Goal: Communication & Community: Participate in discussion

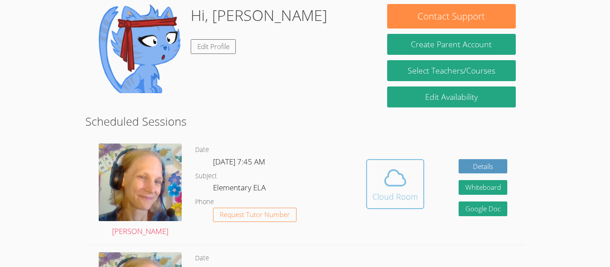
scroll to position [80, 0]
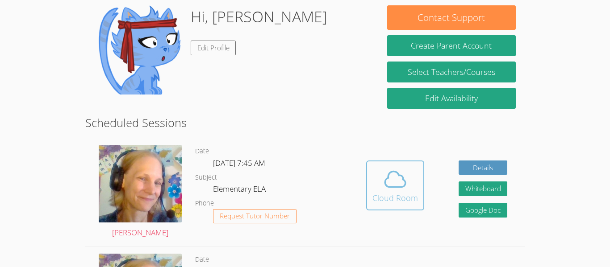
click at [399, 199] on div "Cloud Room" at bounding box center [395, 198] width 46 height 13
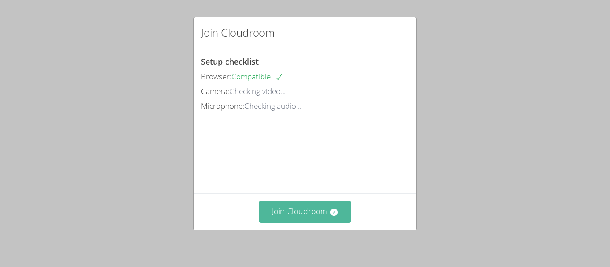
click at [299, 218] on button "Join Cloudroom" at bounding box center [305, 212] width 92 height 22
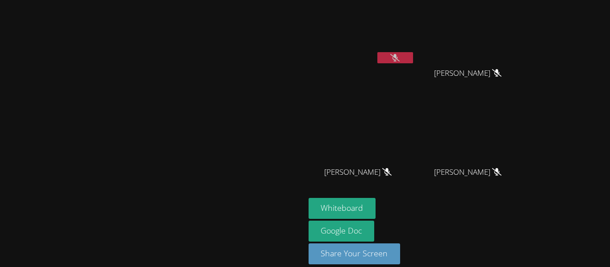
click at [528, 235] on aside "[PERSON_NAME] [PERSON_NAME] Kaiden [PERSON_NAME] [PERSON_NAME] [PERSON_NAME] [P…" at bounding box center [416, 138] width 223 height 277
click at [525, 229] on div "Whiteboard Google Doc Share Your Screen" at bounding box center [417, 235] width 216 height 74
click at [525, 226] on div "Whiteboard Google Doc Share Your Screen" at bounding box center [417, 235] width 216 height 74
click at [525, 223] on div "Whiteboard Google Doc Share Your Screen" at bounding box center [417, 235] width 216 height 74
click at [525, 222] on div "Whiteboard Google Doc Share Your Screen" at bounding box center [417, 235] width 216 height 74
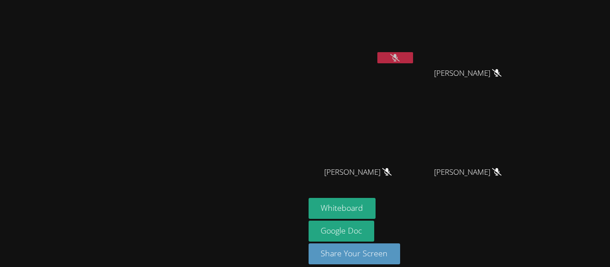
click at [525, 221] on div "Whiteboard Google Doc Share Your Screen" at bounding box center [417, 235] width 216 height 74
click at [525, 220] on div "Whiteboard Google Doc Share Your Screen" at bounding box center [417, 235] width 216 height 74
click at [85, 205] on video at bounding box center [152, 120] width 134 height 167
click at [0, 234] on main "[PERSON_NAME]" at bounding box center [152, 138] width 305 height 277
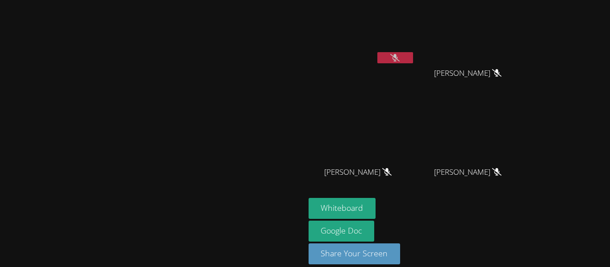
click at [85, 205] on video at bounding box center [152, 120] width 134 height 167
click at [1, 234] on main "[PERSON_NAME]" at bounding box center [152, 138] width 305 height 277
click at [525, 221] on div "Whiteboard Google Doc Share Your Screen" at bounding box center [417, 235] width 216 height 74
click at [525, 225] on div "Whiteboard Google Doc Share Your Screen" at bounding box center [417, 235] width 216 height 74
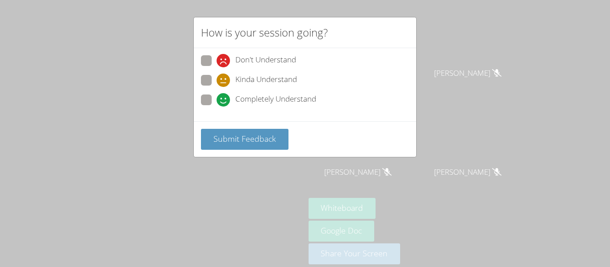
click at [217, 107] on span at bounding box center [217, 107] width 0 height 0
click at [217, 100] on input "Completely Understand" at bounding box center [221, 99] width 8 height 8
radio input "true"
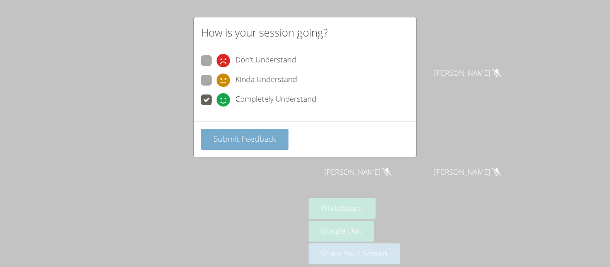
click at [220, 137] on span "Submit Feedback" at bounding box center [244, 139] width 63 height 11
